Goal: Task Accomplishment & Management: Manage account settings

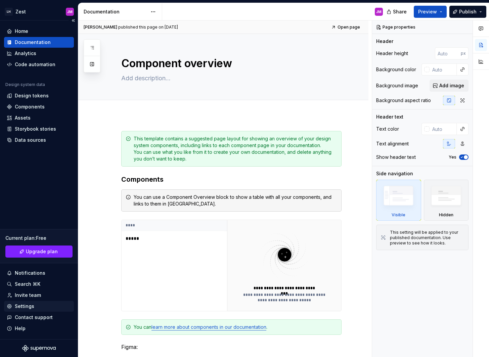
click at [40, 304] on div "Settings" at bounding box center [39, 306] width 64 height 7
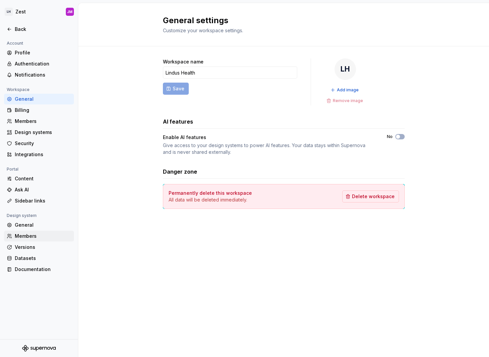
click at [41, 239] on div "Members" at bounding box center [43, 236] width 56 height 7
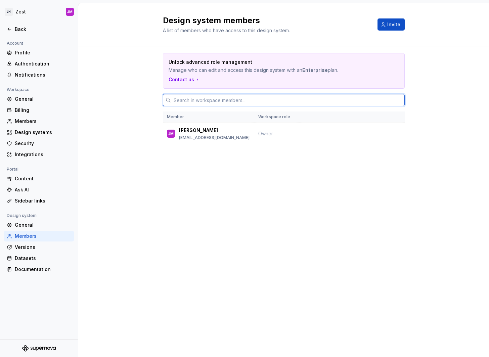
click at [230, 103] on input "text" at bounding box center [288, 100] width 234 height 12
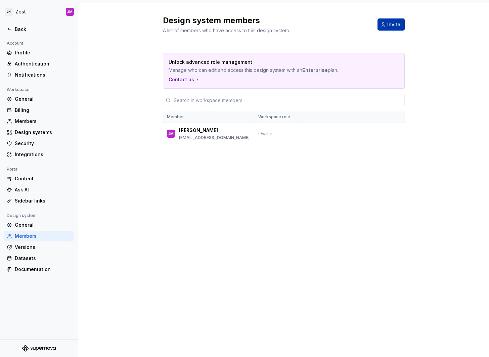
click at [394, 27] on span "Invite" at bounding box center [393, 24] width 13 height 7
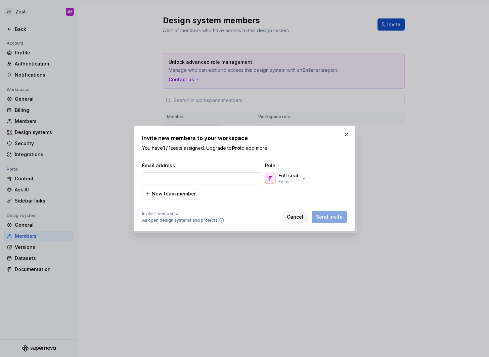
click at [198, 178] on input "email" at bounding box center [201, 178] width 119 height 12
type input "[EMAIL_ADDRESS][DOMAIN_NAME]"
click at [301, 182] on div "Full seat Editor" at bounding box center [286, 178] width 42 height 12
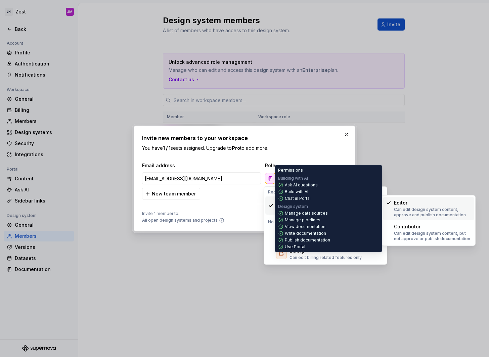
click at [430, 212] on p "Can edit design system content, approve and publish documentation" at bounding box center [432, 212] width 77 height 11
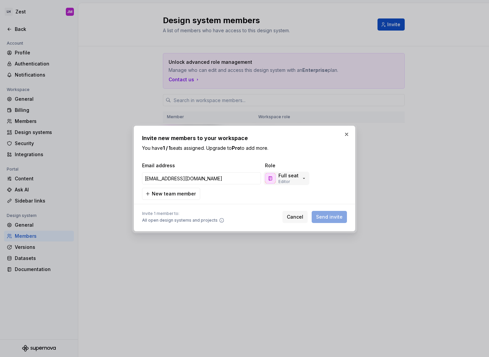
click at [291, 174] on p "Full seat" at bounding box center [288, 175] width 20 height 7
